Goal: Task Accomplishment & Management: Complete application form

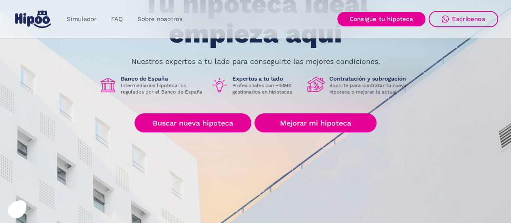
scroll to position [88, 0]
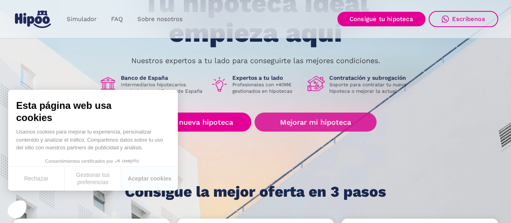
click at [321, 117] on link "Mejorar mi hipoteca" at bounding box center [315, 121] width 122 height 19
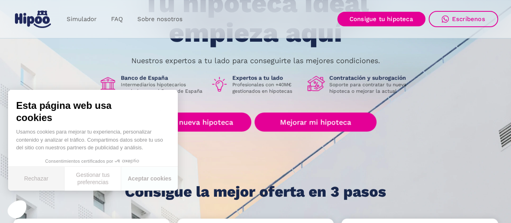
click at [35, 180] on button "Rechazar" at bounding box center [36, 178] width 57 height 24
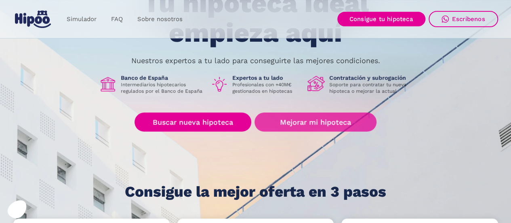
click at [300, 120] on link "Mejorar mi hipoteca" at bounding box center [315, 121] width 122 height 19
